Goal: Navigation & Orientation: Find specific page/section

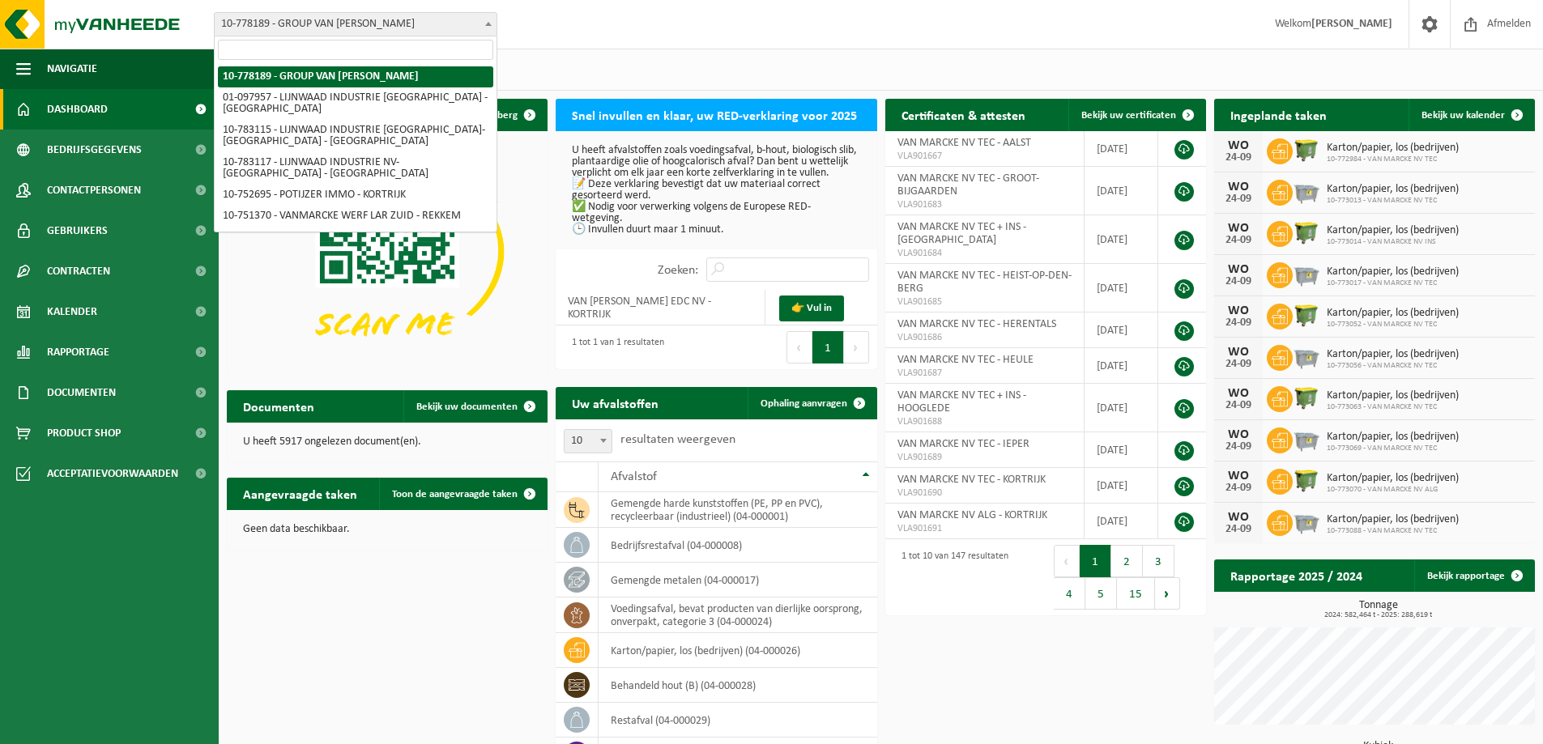
click at [358, 26] on span "10-778189 - GROUP VAN [PERSON_NAME]" at bounding box center [356, 24] width 282 height 23
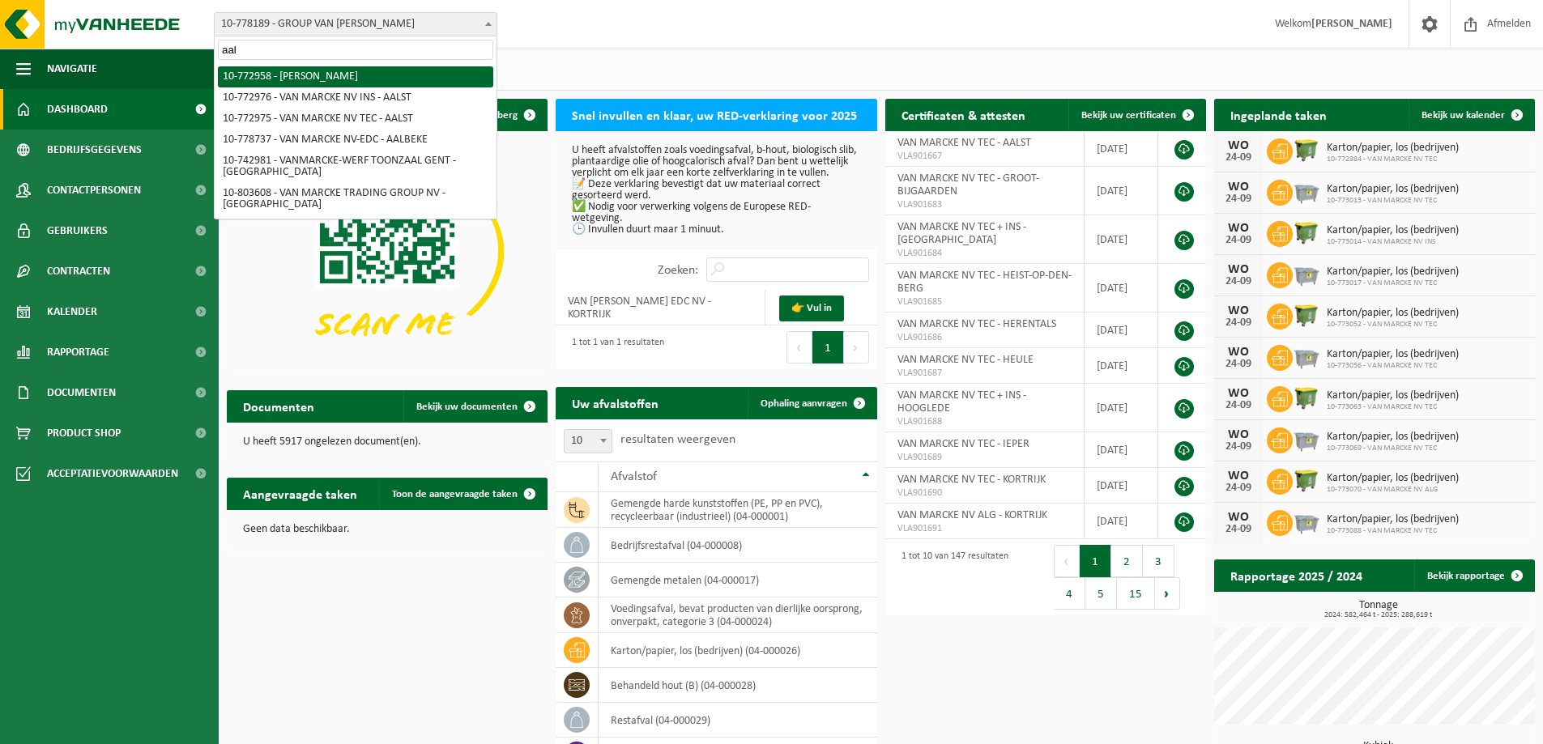
type input "aal"
select select "20235"
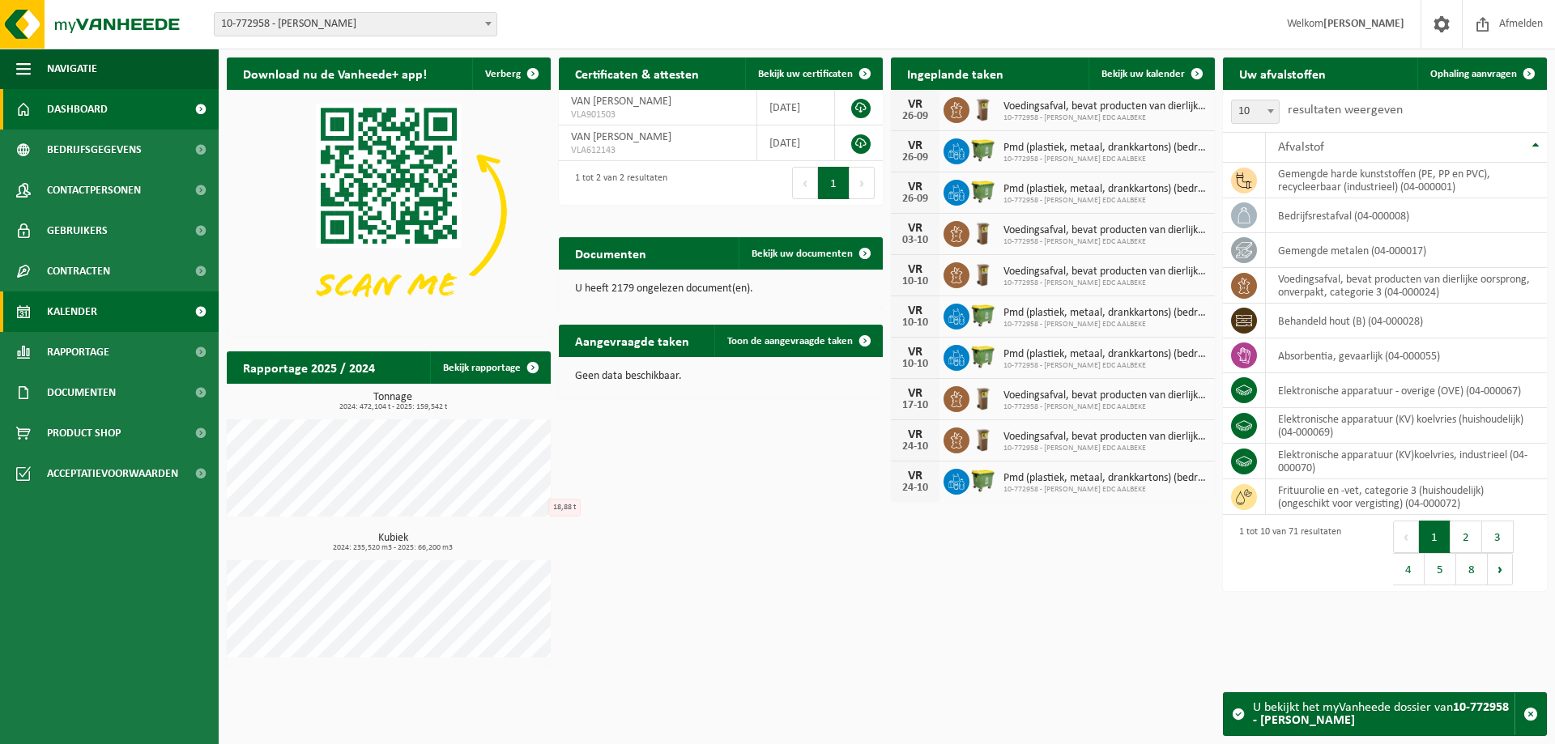
click at [79, 314] on span "Kalender" at bounding box center [72, 312] width 50 height 40
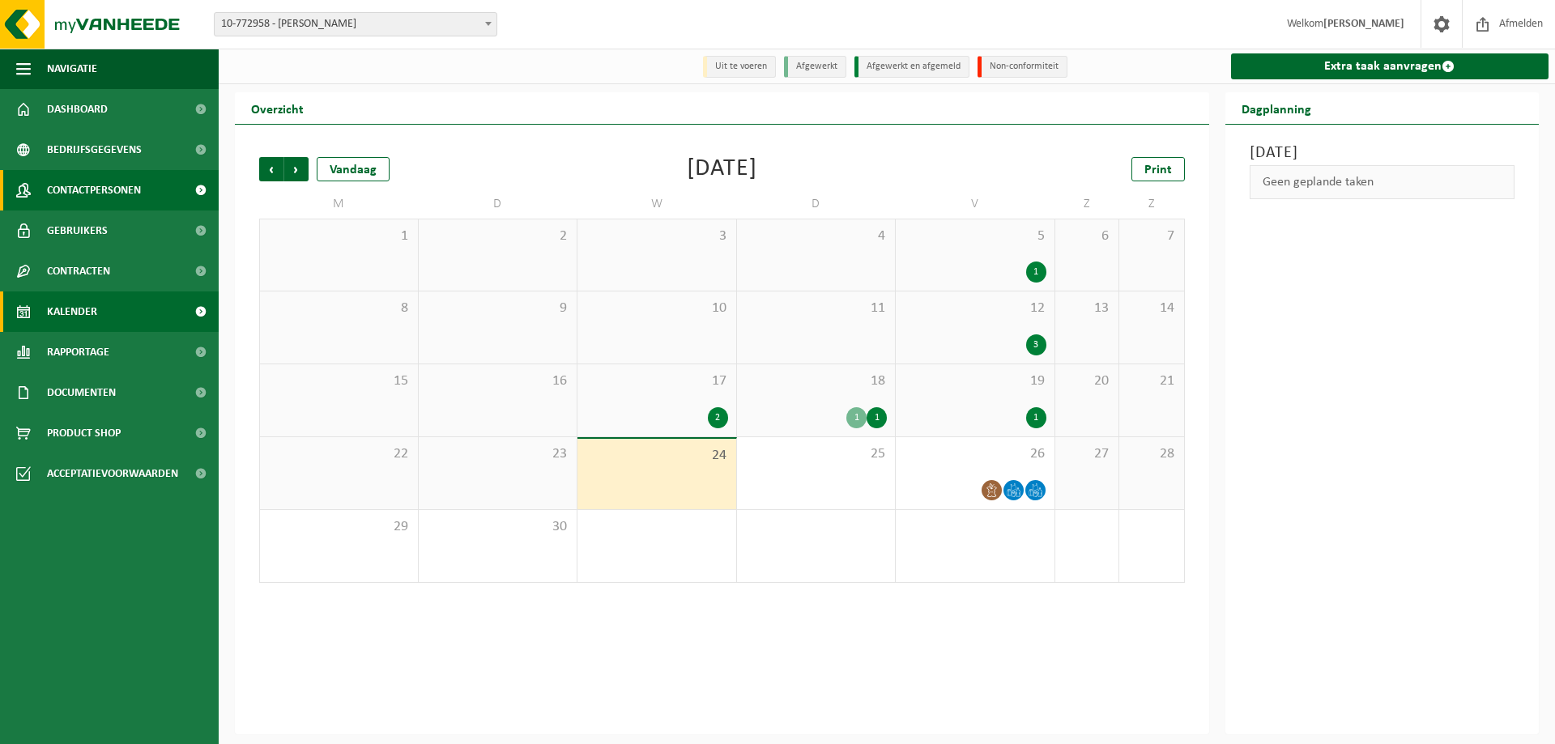
click at [102, 180] on span "Contactpersonen" at bounding box center [94, 190] width 94 height 40
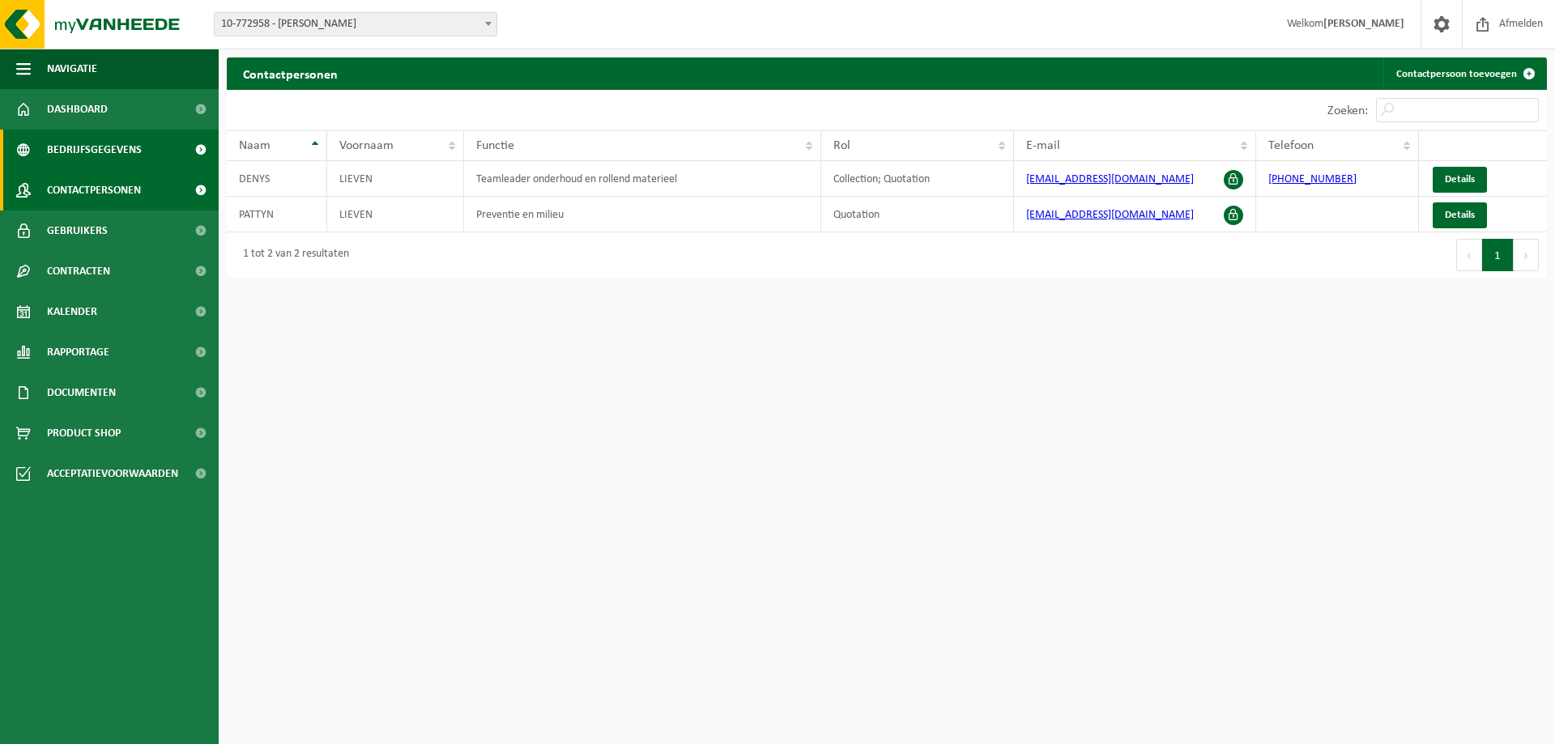
click at [93, 151] on span "Bedrijfsgegevens" at bounding box center [94, 150] width 95 height 40
